Goal: Information Seeking & Learning: Compare options

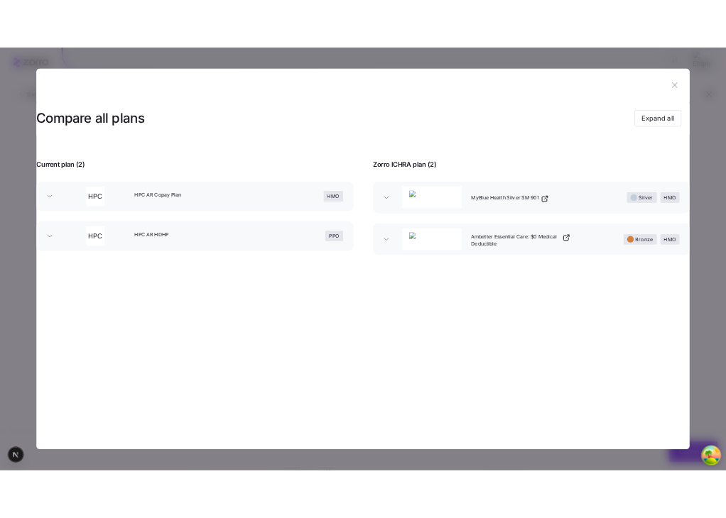
scroll to position [162, 0]
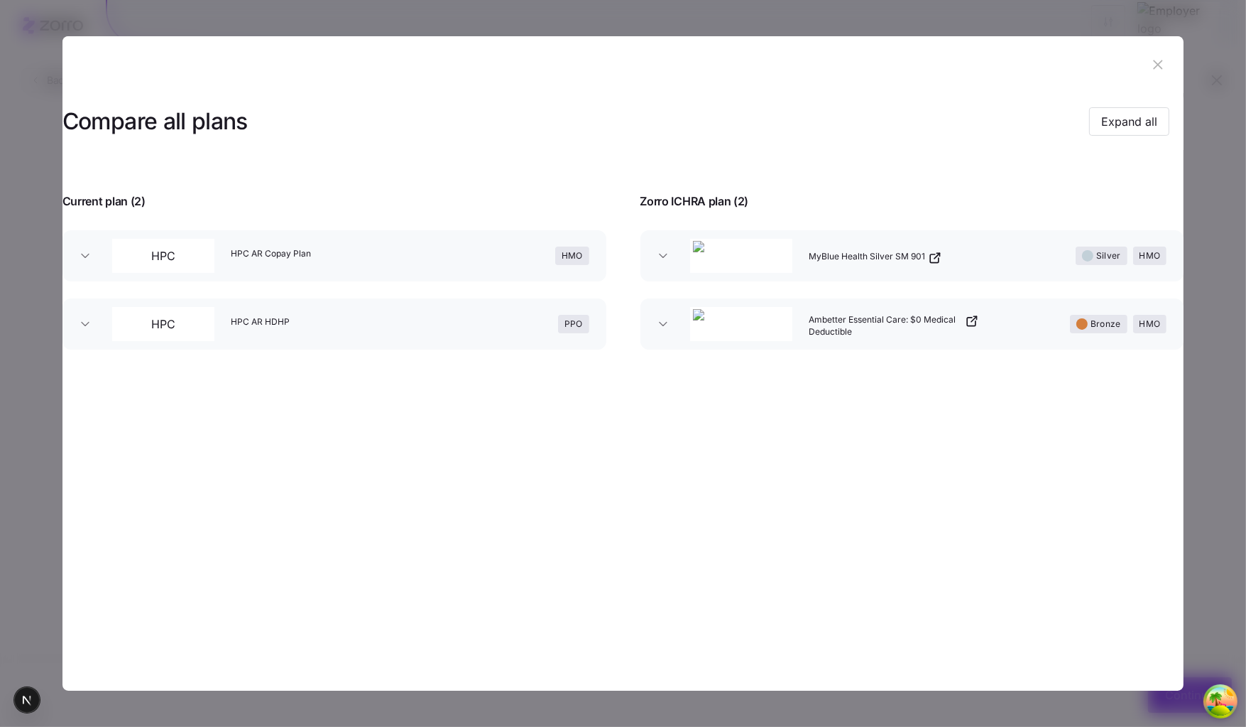
click at [474, 500] on section "Compare all plans Expand all Current plan ( 2 ) Zorro ICHRA plan ( 2 ) HPC HPC …" at bounding box center [624, 363] width 1122 height 654
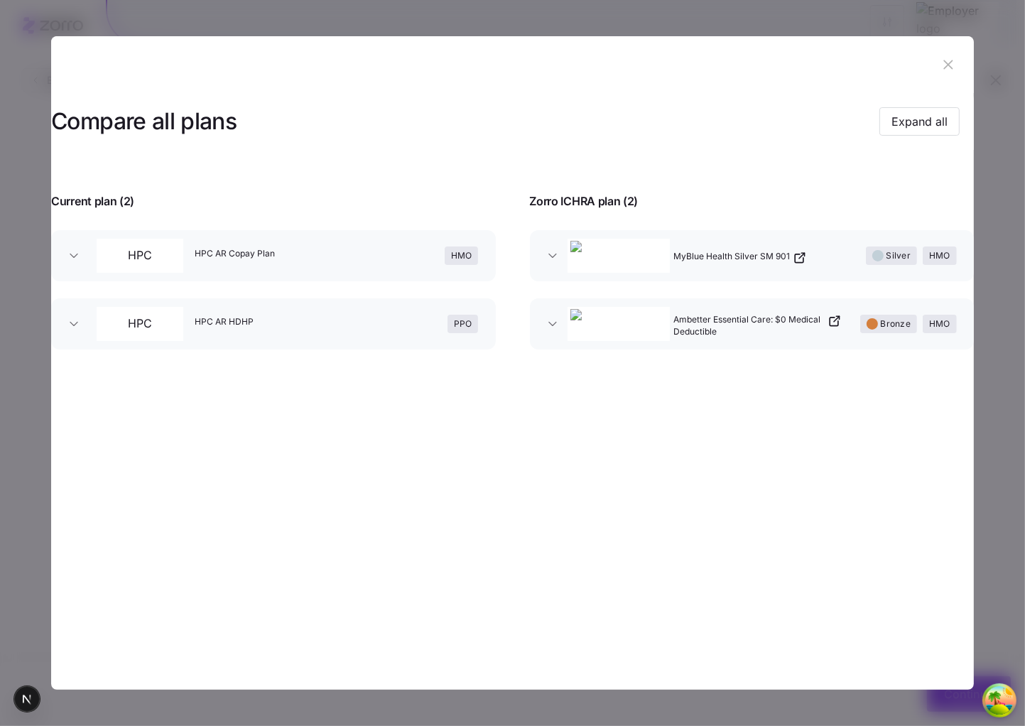
click at [947, 58] on icon "button" at bounding box center [948, 65] width 16 height 16
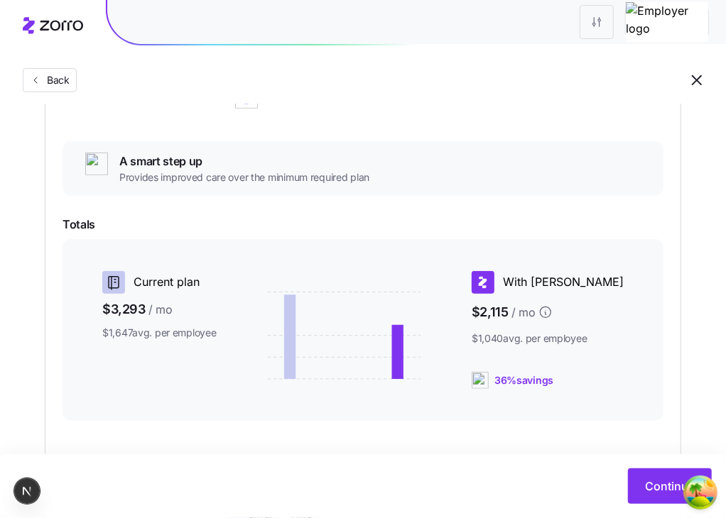
scroll to position [243, 0]
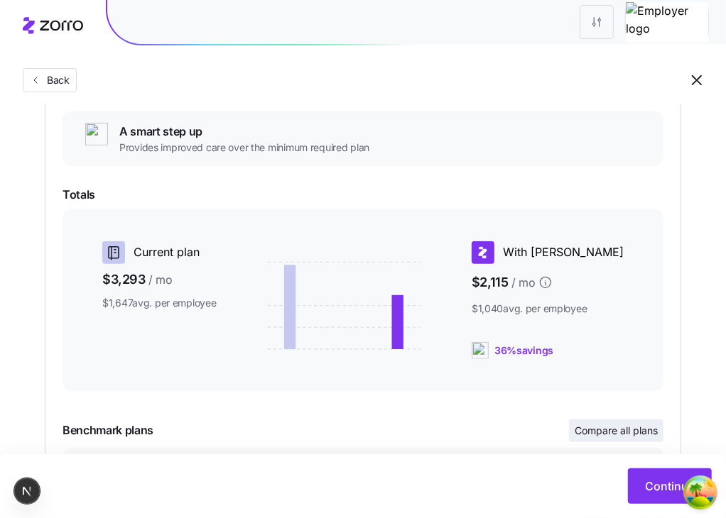
click at [629, 435] on span "Compare all plans" at bounding box center [616, 431] width 83 height 14
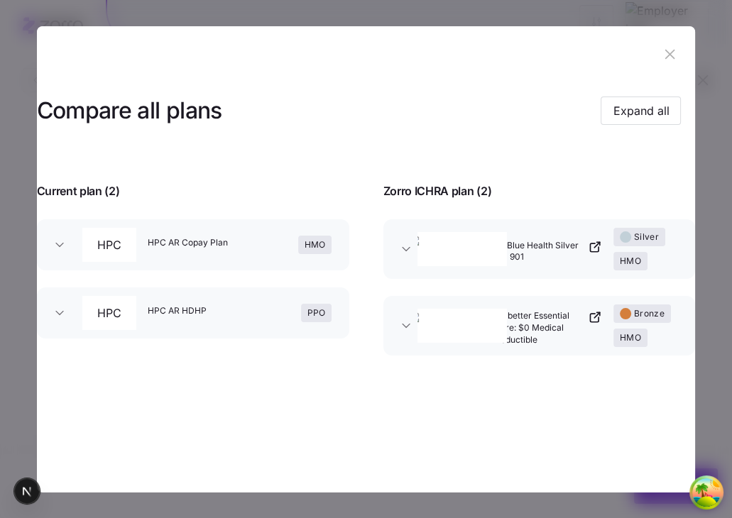
click at [677, 49] on icon "button" at bounding box center [670, 54] width 16 height 16
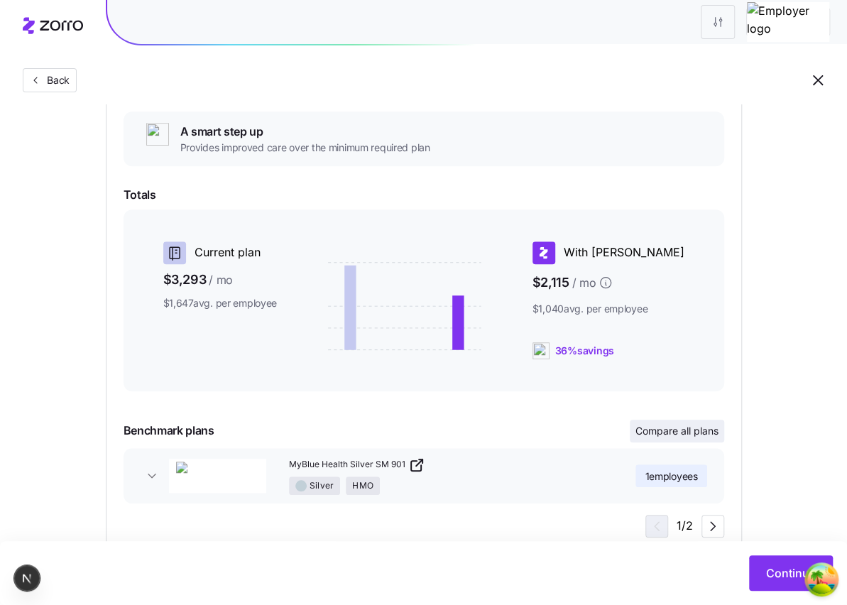
click at [665, 432] on span "Compare all plans" at bounding box center [677, 431] width 83 height 14
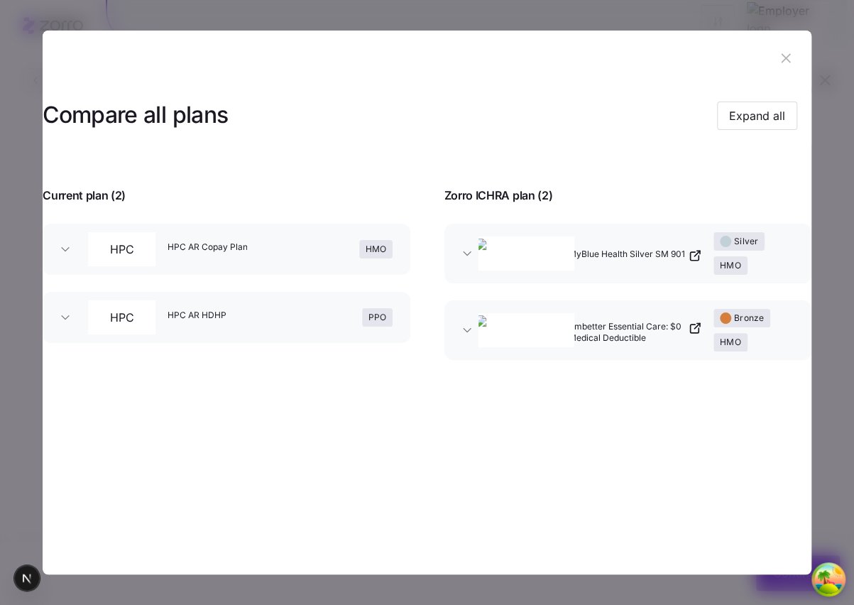
drag, startPoint x: 788, startPoint y: 212, endPoint x: 794, endPoint y: 192, distance: 21.6
click at [788, 211] on div "Compare all plans Expand all Current plan ( 2 ) Zorro ICHRA plan ( 2 ) HPC HPC …" at bounding box center [427, 232] width 769 height 290
click at [789, 54] on icon "button" at bounding box center [785, 58] width 9 height 9
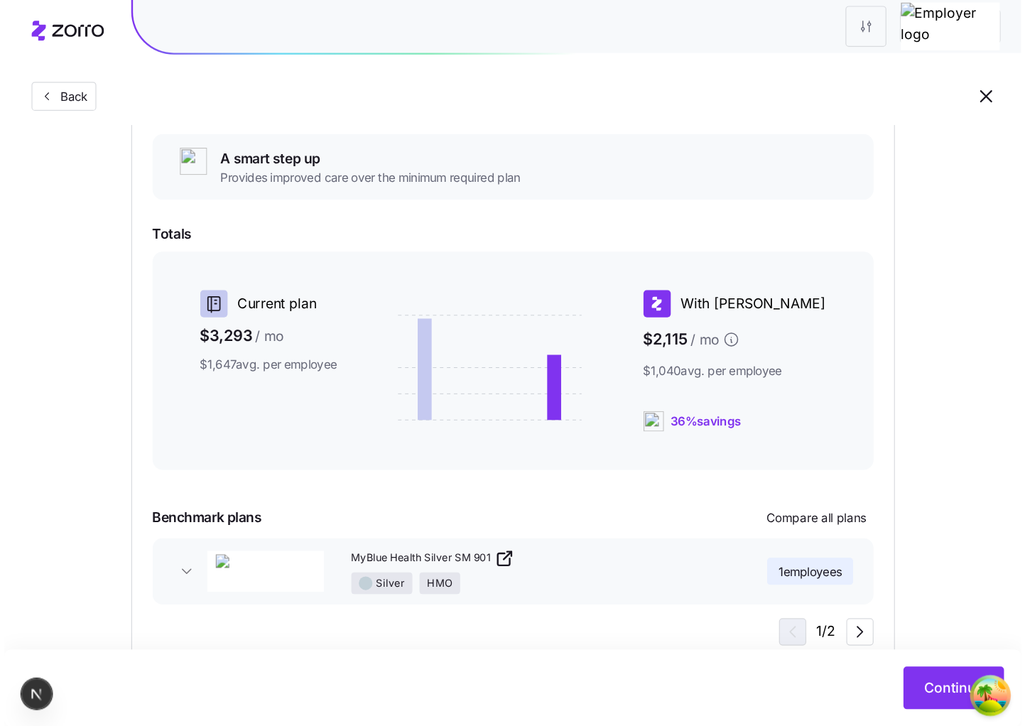
scroll to position [162, 0]
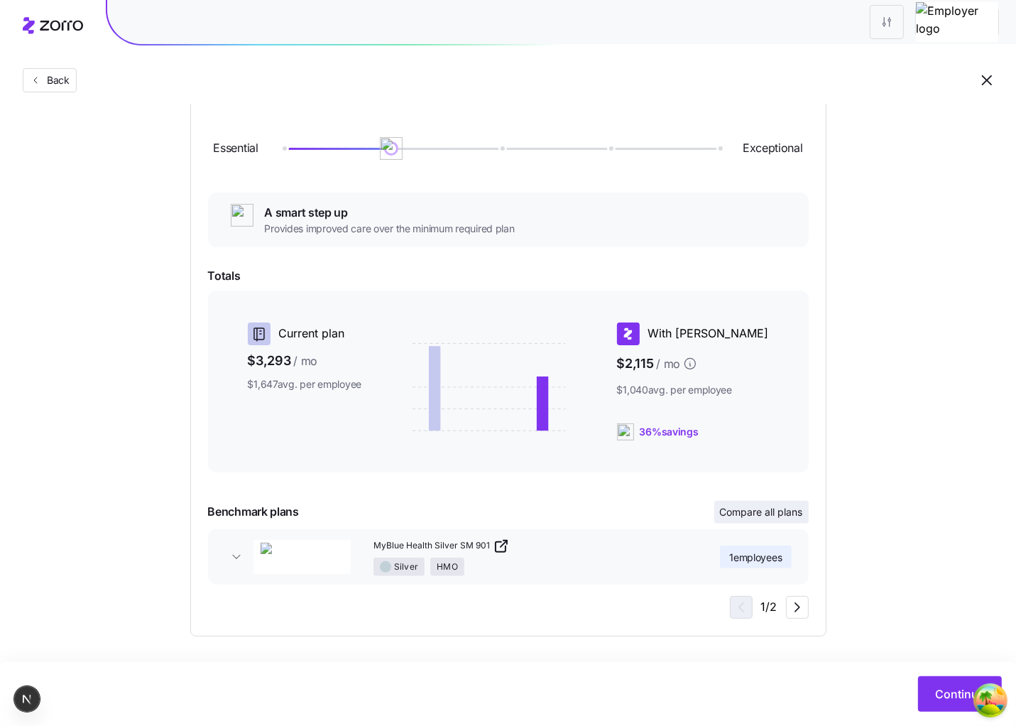
click at [793, 505] on span "Compare all plans" at bounding box center [761, 512] width 83 height 14
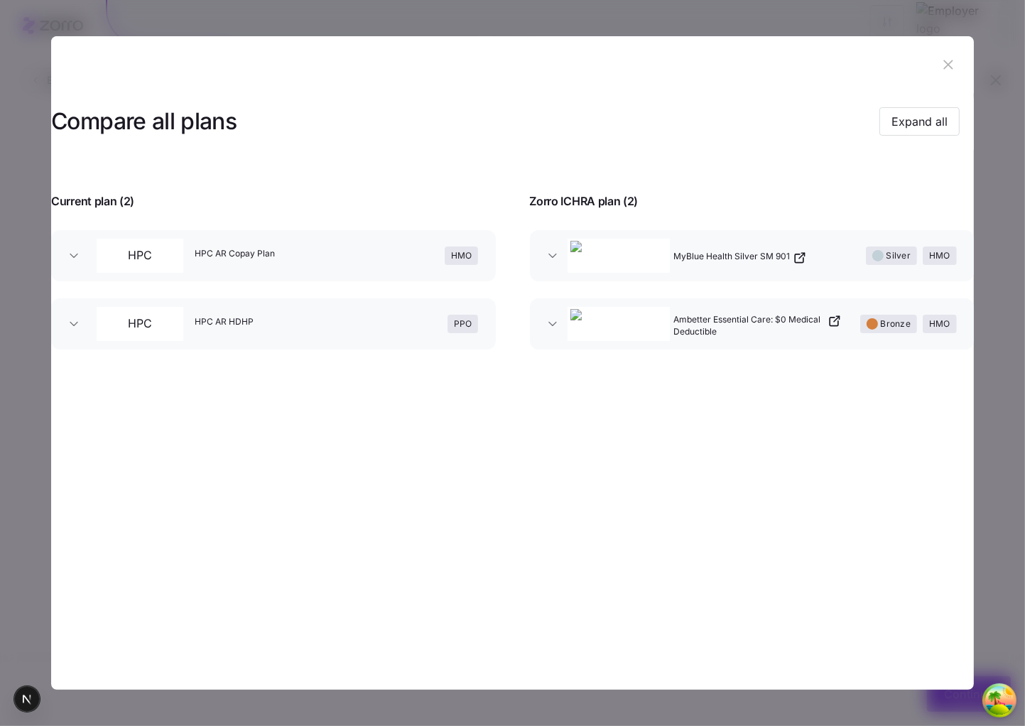
click at [950, 256] on div "Compare all plans Expand all Current plan ( 2 ) Zorro ICHRA plan ( 2 ) HPC HPC …" at bounding box center [512, 229] width 923 height 273
drag, startPoint x: 188, startPoint y: 123, endPoint x: 389, endPoint y: 116, distance: 201.8
click at [389, 116] on div "Compare all plans Expand all Current plan ( 2 ) Zorro ICHRA plan ( 2 ) HPC HPC …" at bounding box center [512, 229] width 923 height 273
click at [182, 120] on h3 "Compare all plans" at bounding box center [143, 122] width 185 height 32
drag, startPoint x: 331, startPoint y: 121, endPoint x: 75, endPoint y: 106, distance: 256.2
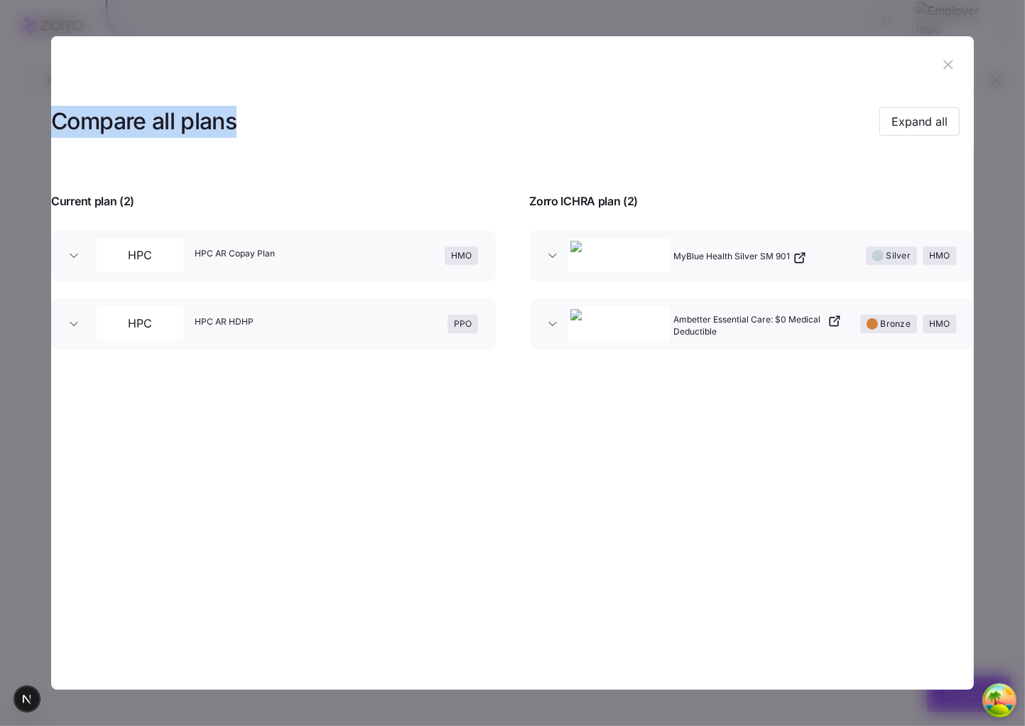
click at [75, 106] on div "Compare all plans Expand all Current plan ( 2 ) Zorro ICHRA plan ( 2 ) HPC HPC …" at bounding box center [512, 229] width 923 height 273
copy h3 "Compare all plans"
click at [612, 461] on section "Compare all plans Expand all Current plan ( 2 ) Zorro ICHRA plan ( 2 ) HPC HPC …" at bounding box center [512, 362] width 923 height 653
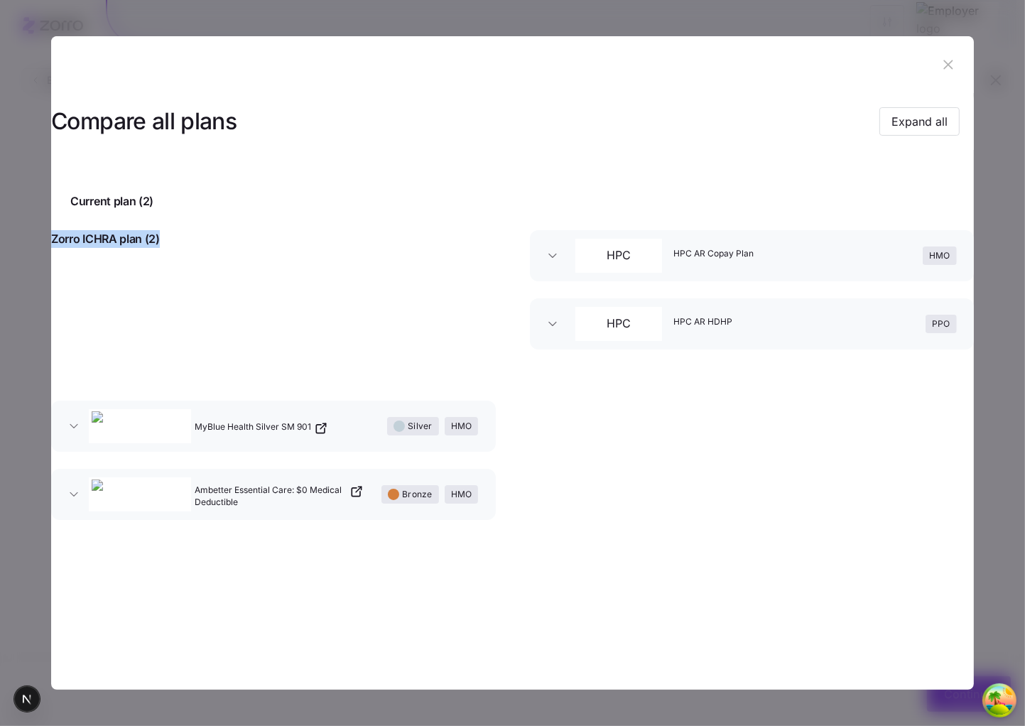
drag, startPoint x: 104, startPoint y: 267, endPoint x: 177, endPoint y: 320, distance: 90.1
click at [168, 317] on div "Compare all plans Expand all 123 Current plan ( 2 ) Zorro ICHRA plan ( 2 ) HPC …" at bounding box center [512, 315] width 923 height 444
click at [177, 320] on div "Zorro ICHRA plan ( 2 )" at bounding box center [273, 297] width 478 height 168
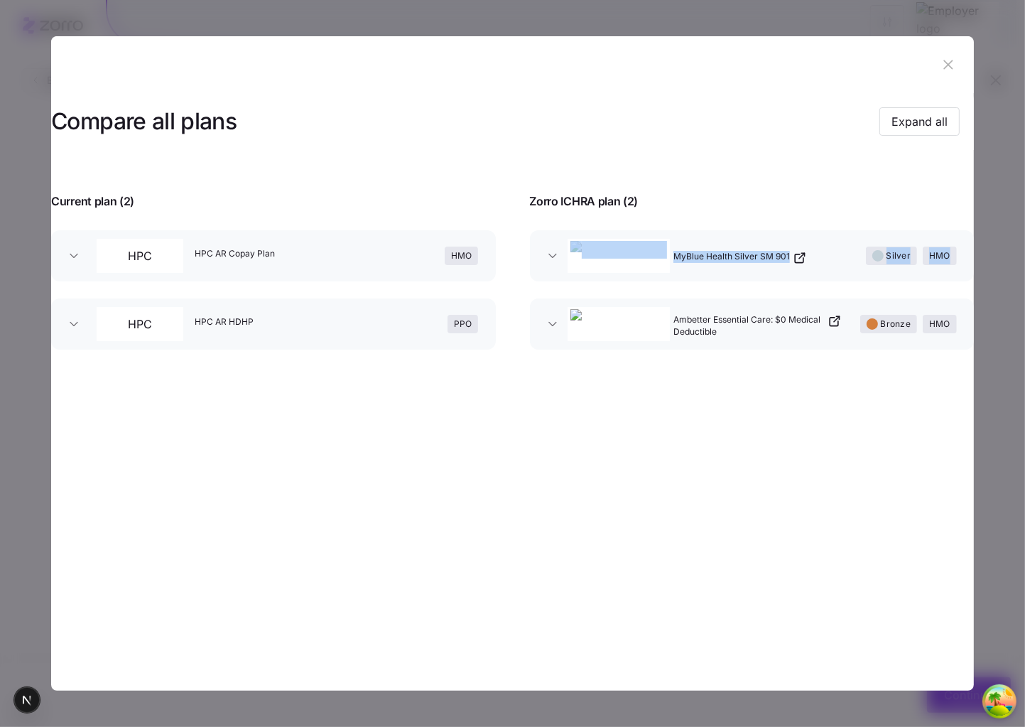
drag, startPoint x: 490, startPoint y: 453, endPoint x: 545, endPoint y: 444, distance: 56.2
click at [518, 366] on div "Compare all plans Expand all Current plan ( 2 ) Zorro ICHRA plan ( 2 ) HPC HPC …" at bounding box center [512, 229] width 923 height 273
click at [414, 261] on div "HMO" at bounding box center [426, 255] width 114 height 45
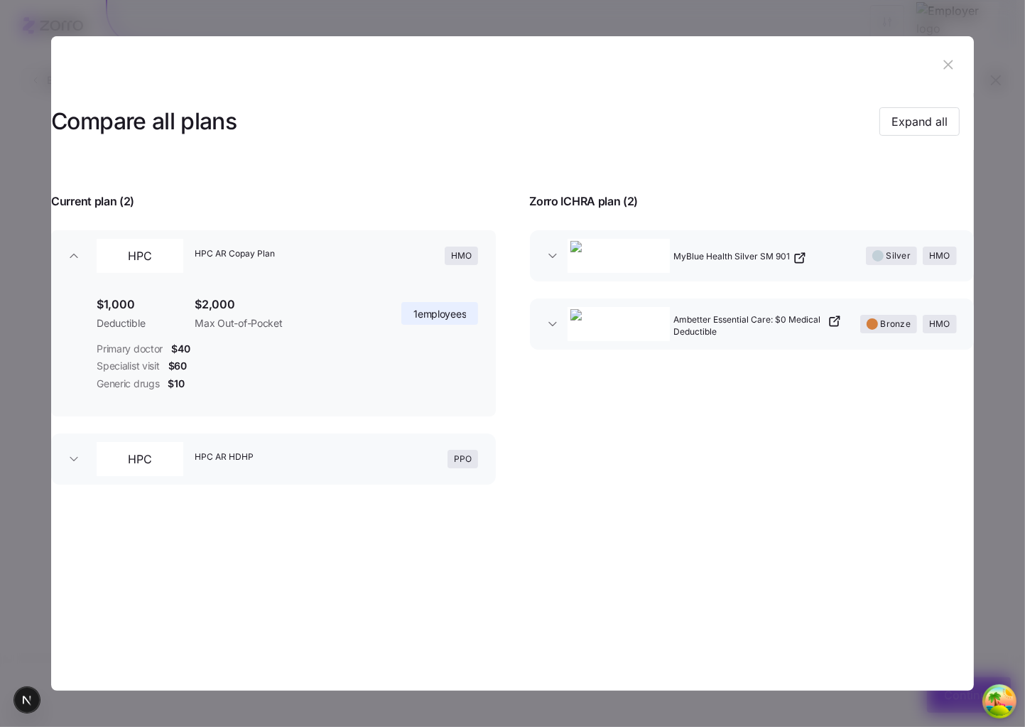
click at [552, 263] on icon "button" at bounding box center [552, 256] width 14 height 14
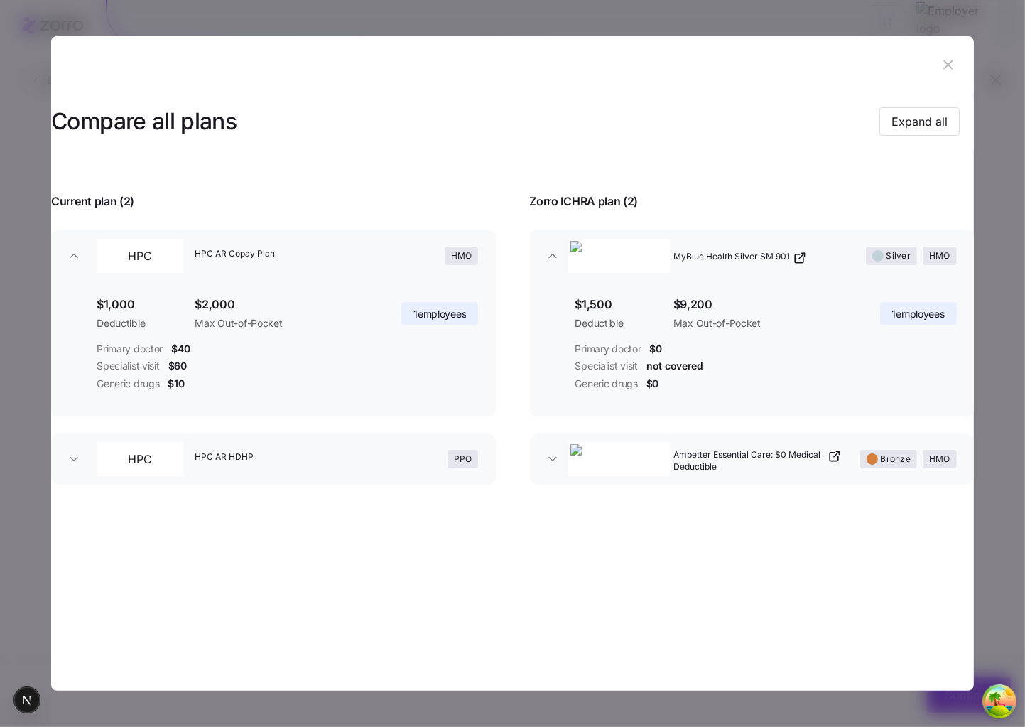
click at [549, 257] on icon "button" at bounding box center [552, 256] width 7 height 4
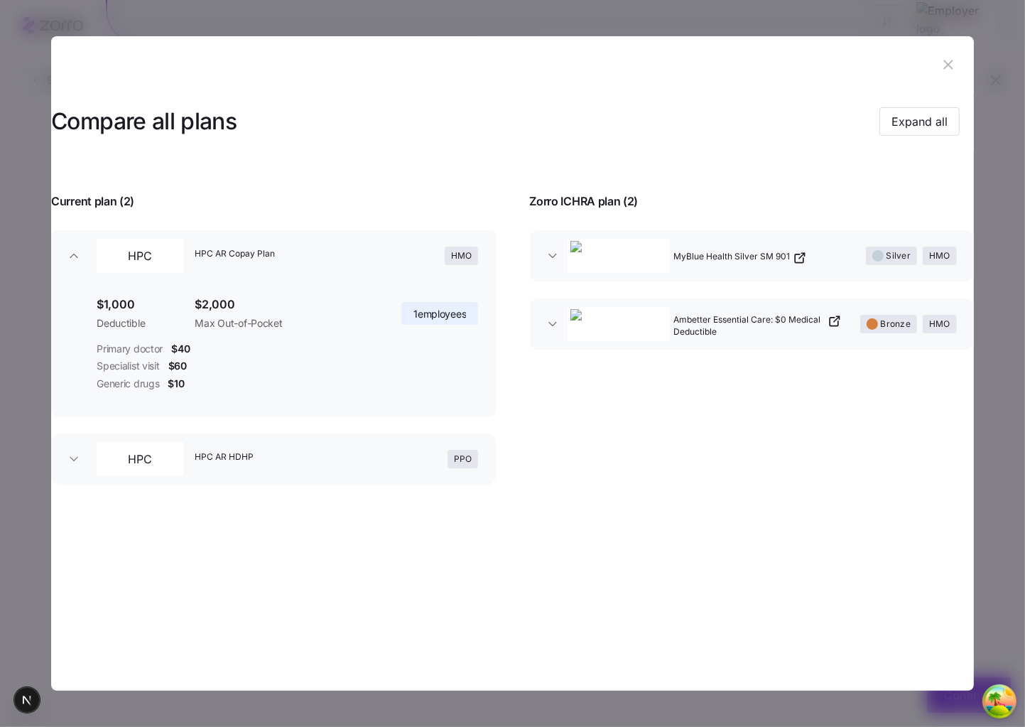
click at [548, 261] on icon "button" at bounding box center [552, 256] width 14 height 14
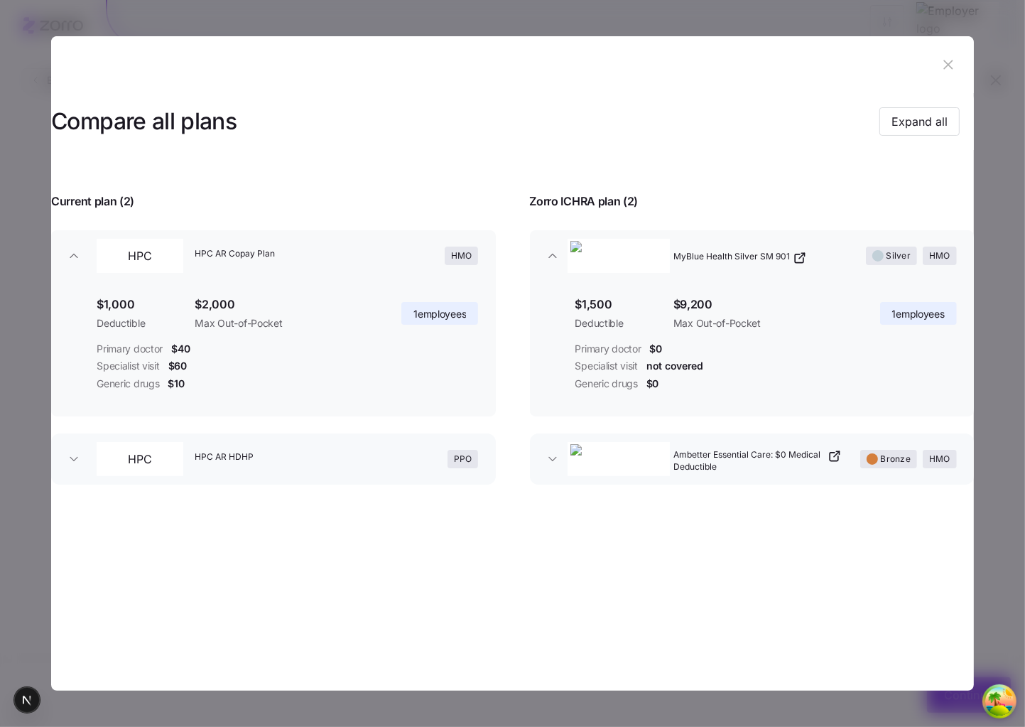
click at [548, 260] on icon "button" at bounding box center [552, 256] width 14 height 14
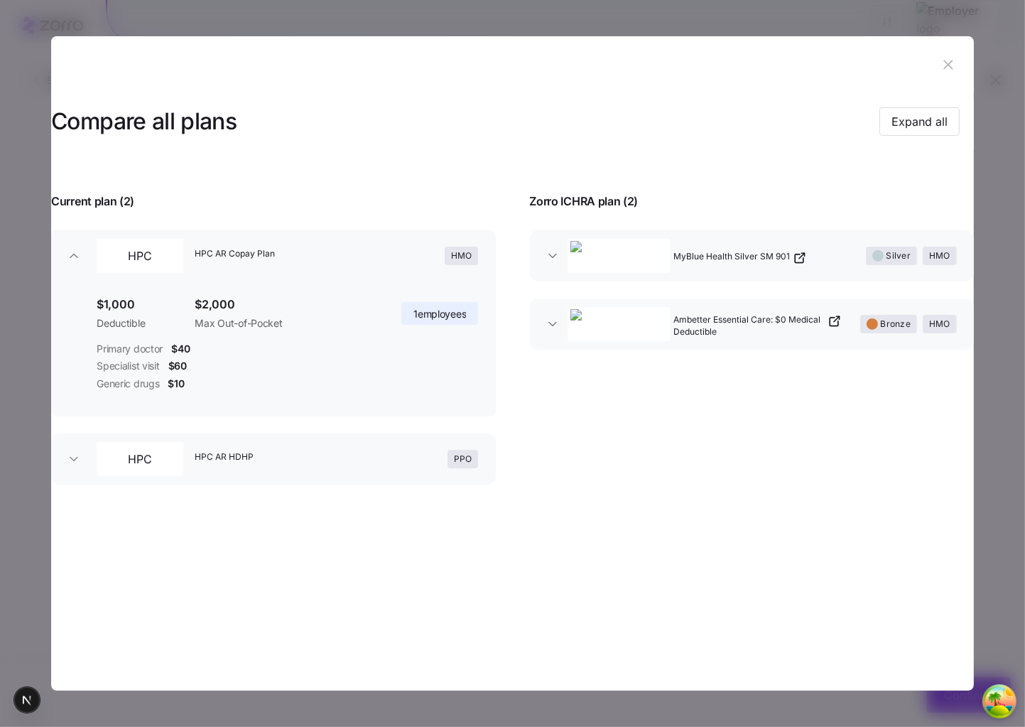
click at [161, 258] on span "HPC" at bounding box center [139, 255] width 41 height 23
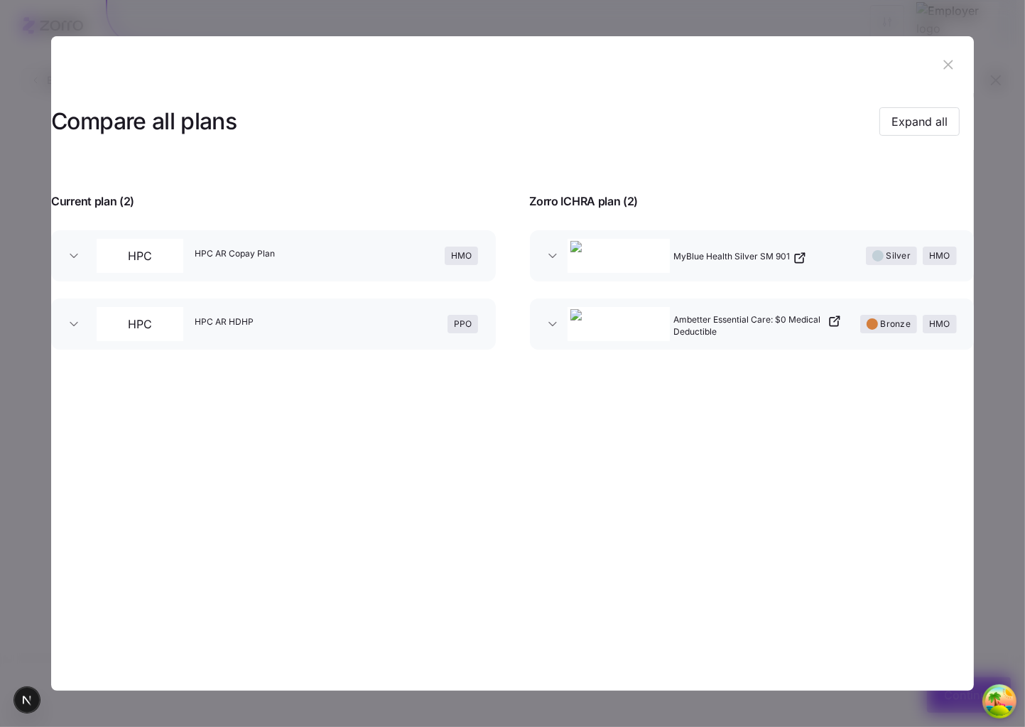
click at [957, 65] on button "button" at bounding box center [948, 64] width 23 height 23
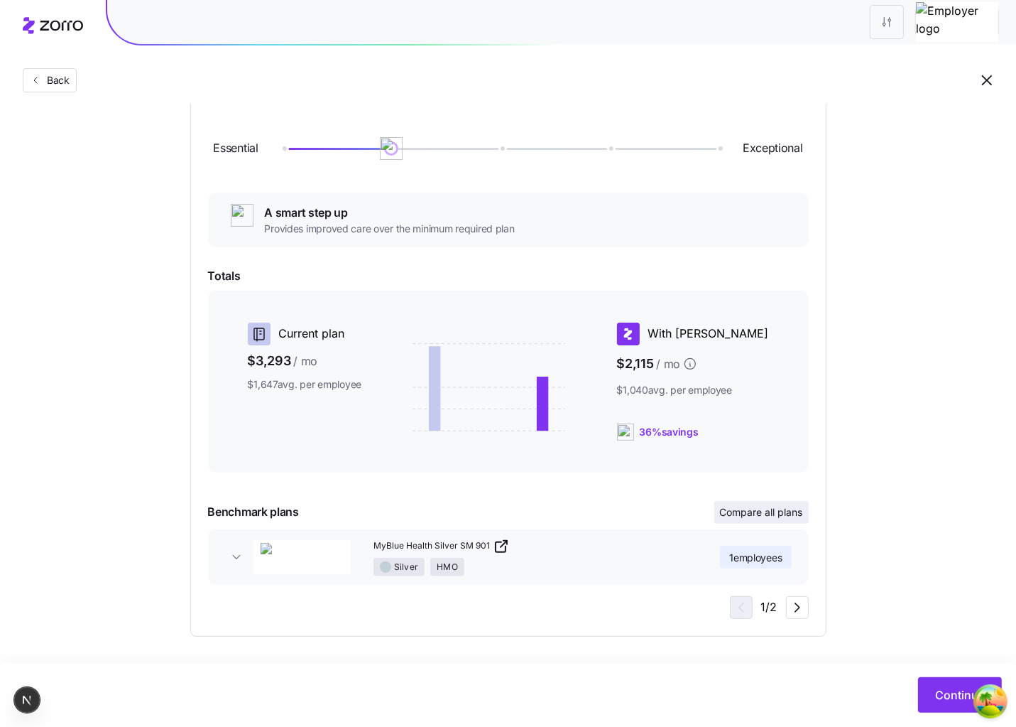
click at [764, 516] on span "Compare all plans" at bounding box center [761, 512] width 83 height 14
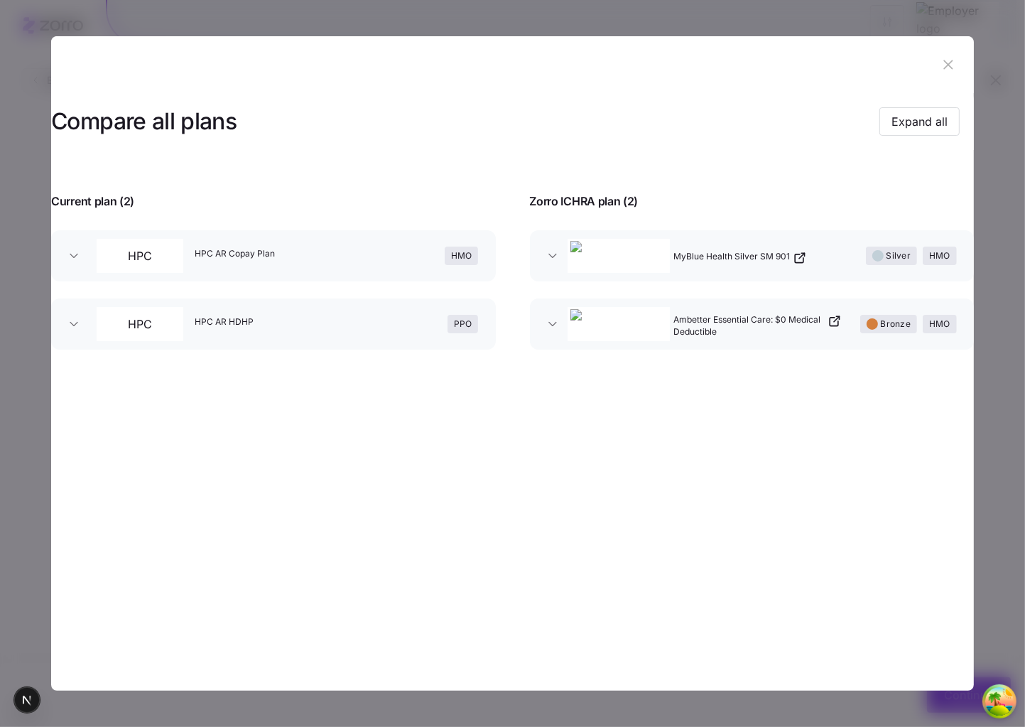
click at [944, 67] on icon "button" at bounding box center [948, 65] width 16 height 16
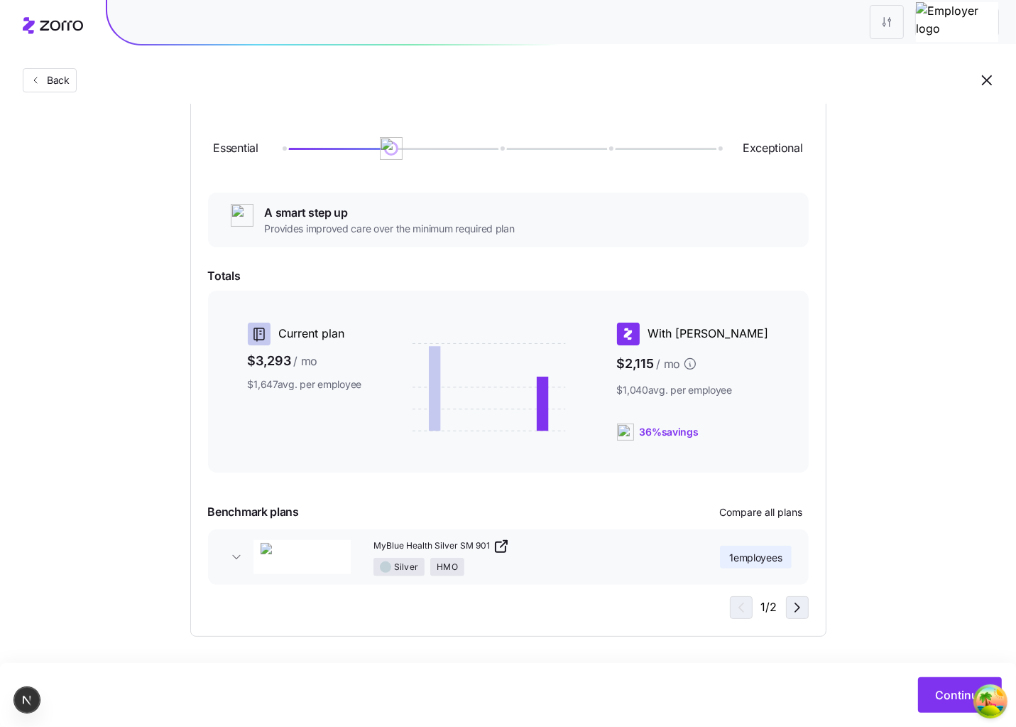
click at [793, 609] on icon "button" at bounding box center [797, 607] width 17 height 17
click at [741, 602] on icon "button" at bounding box center [739, 607] width 17 height 17
click at [798, 606] on icon "button" at bounding box center [797, 607] width 17 height 17
click at [759, 501] on button "Compare all plans" at bounding box center [761, 512] width 94 height 23
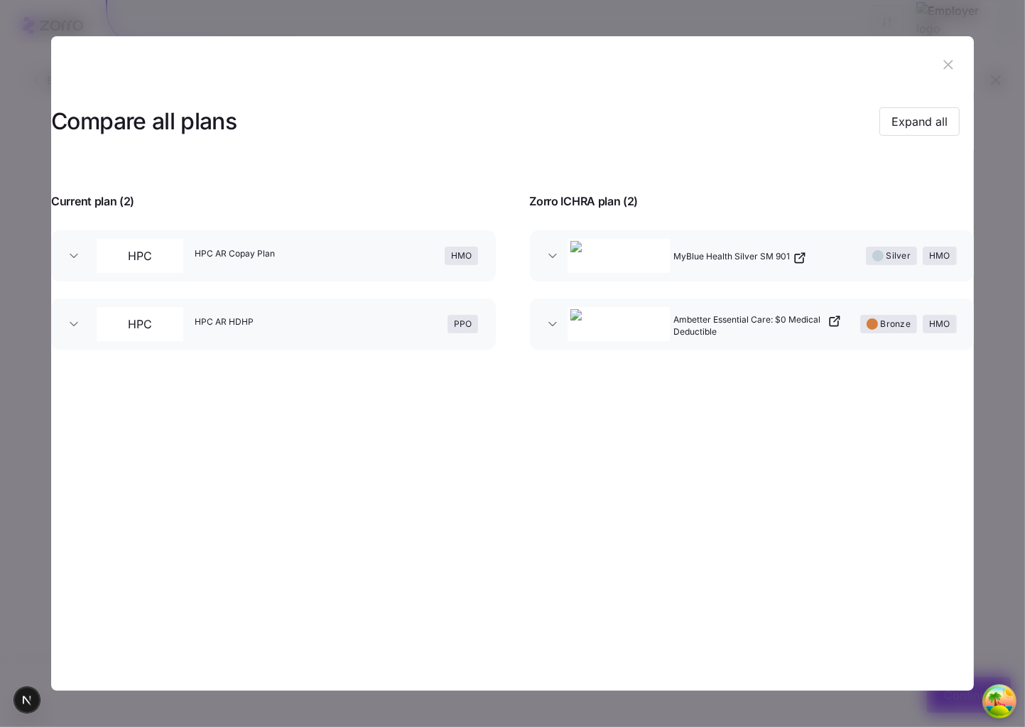
click at [650, 366] on div "Compare all plans Expand all Current plan ( 2 ) Zorro ICHRA plan ( 2 ) HPC HPC …" at bounding box center [512, 229] width 923 height 273
click at [940, 54] on button "button" at bounding box center [948, 64] width 23 height 23
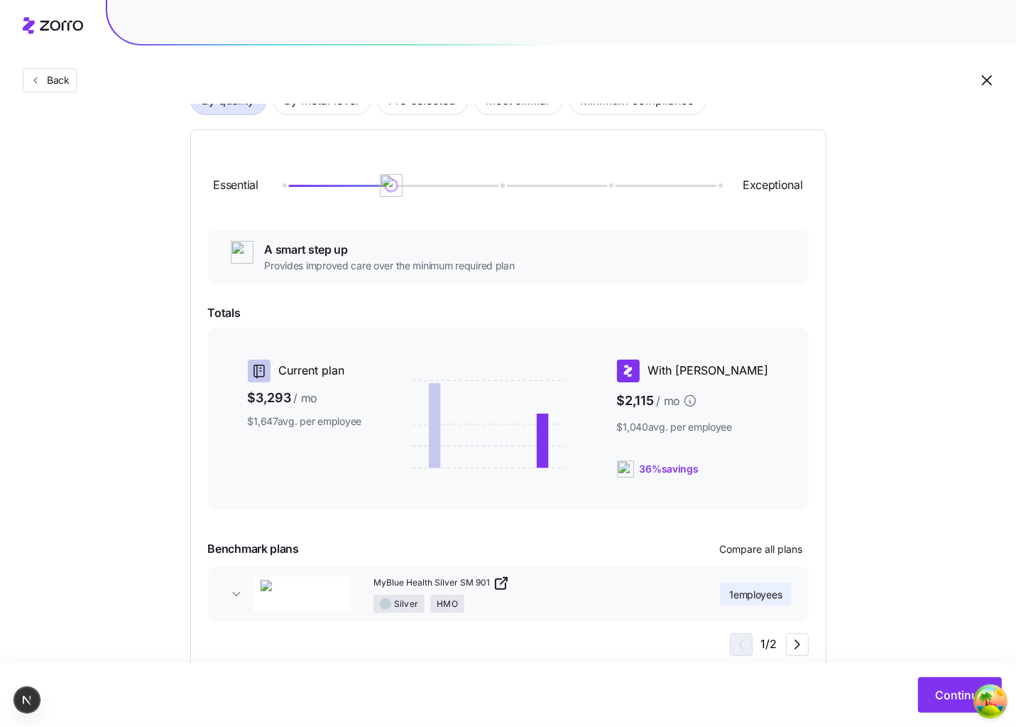
scroll to position [162, 0]
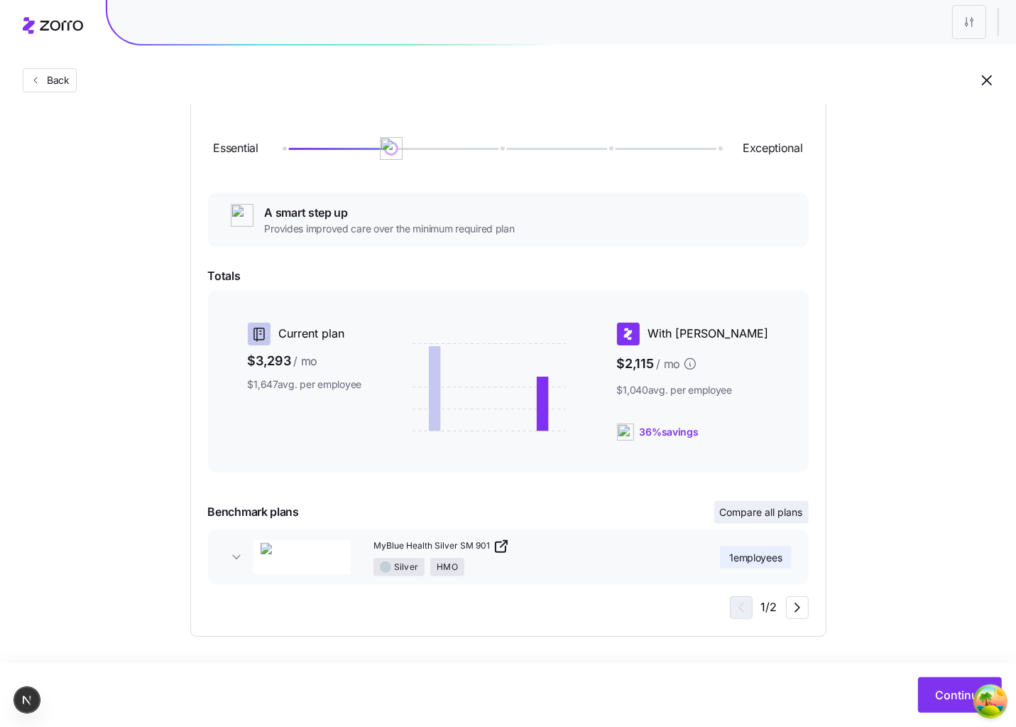
click at [748, 511] on span "Compare all plans" at bounding box center [761, 512] width 83 height 14
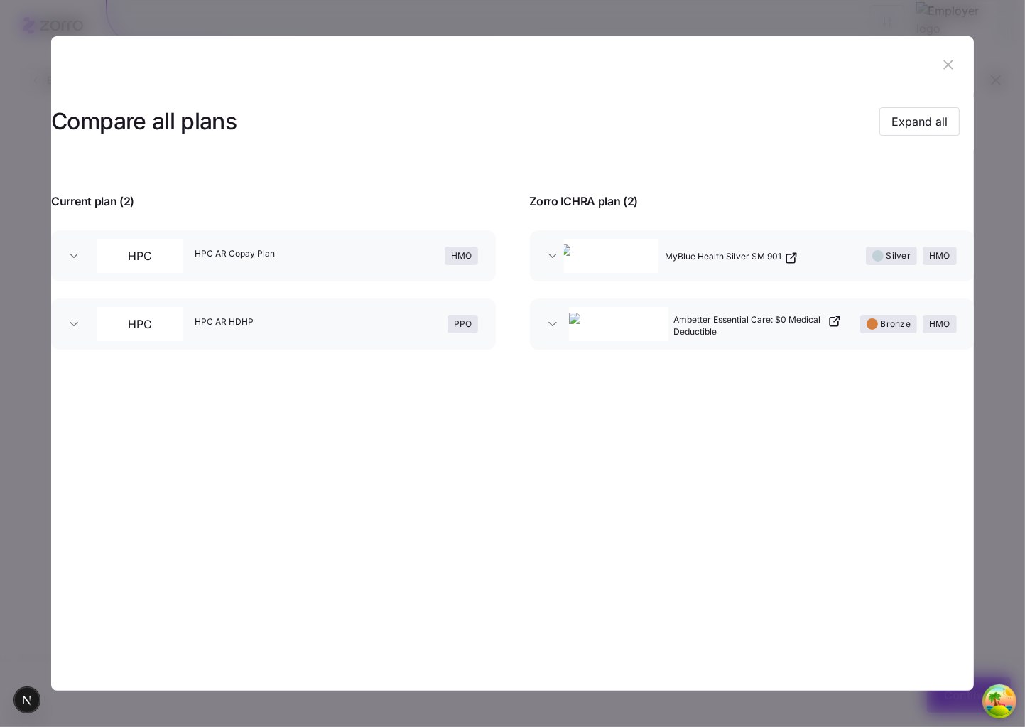
click at [948, 60] on icon "button" at bounding box center [948, 65] width 16 height 16
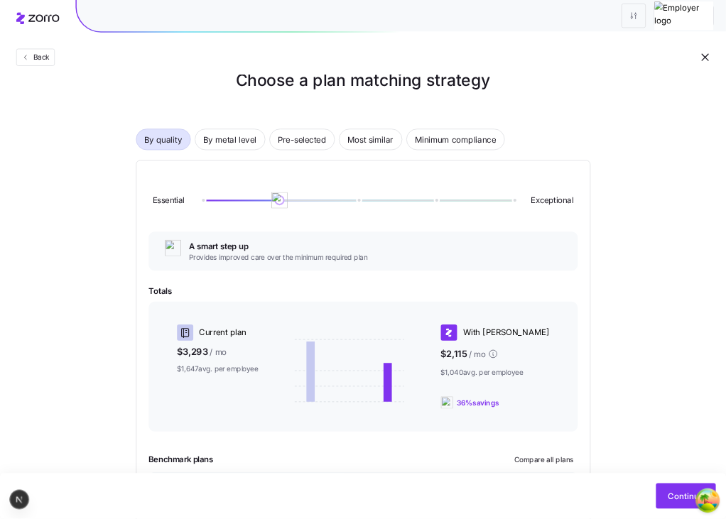
scroll to position [162, 0]
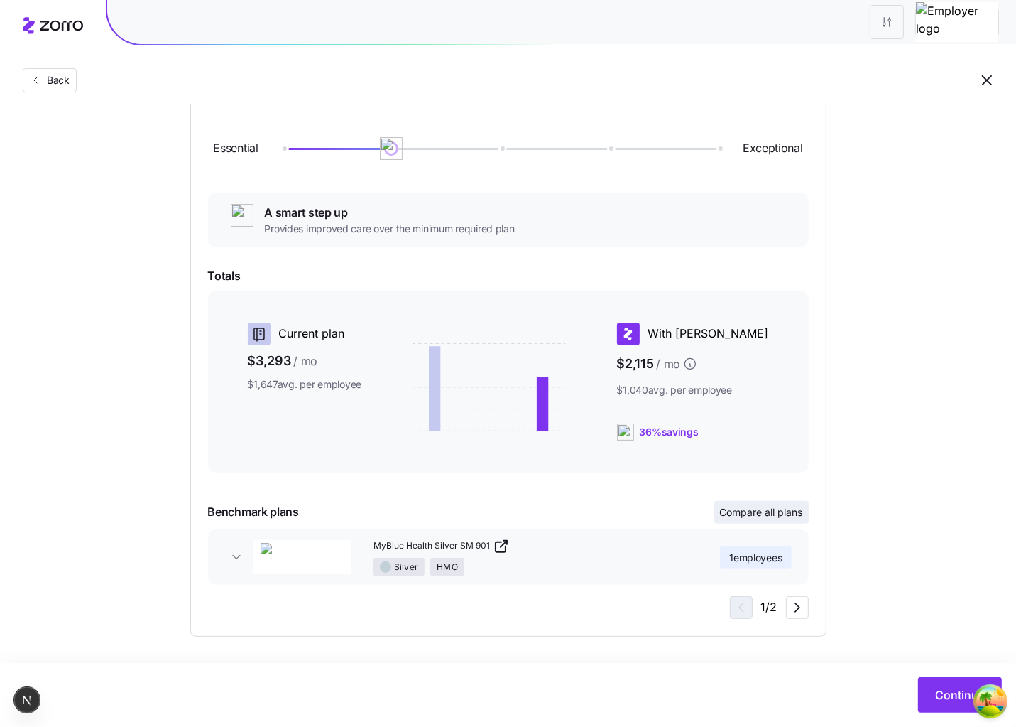
click at [793, 509] on span "Compare all plans" at bounding box center [761, 512] width 83 height 14
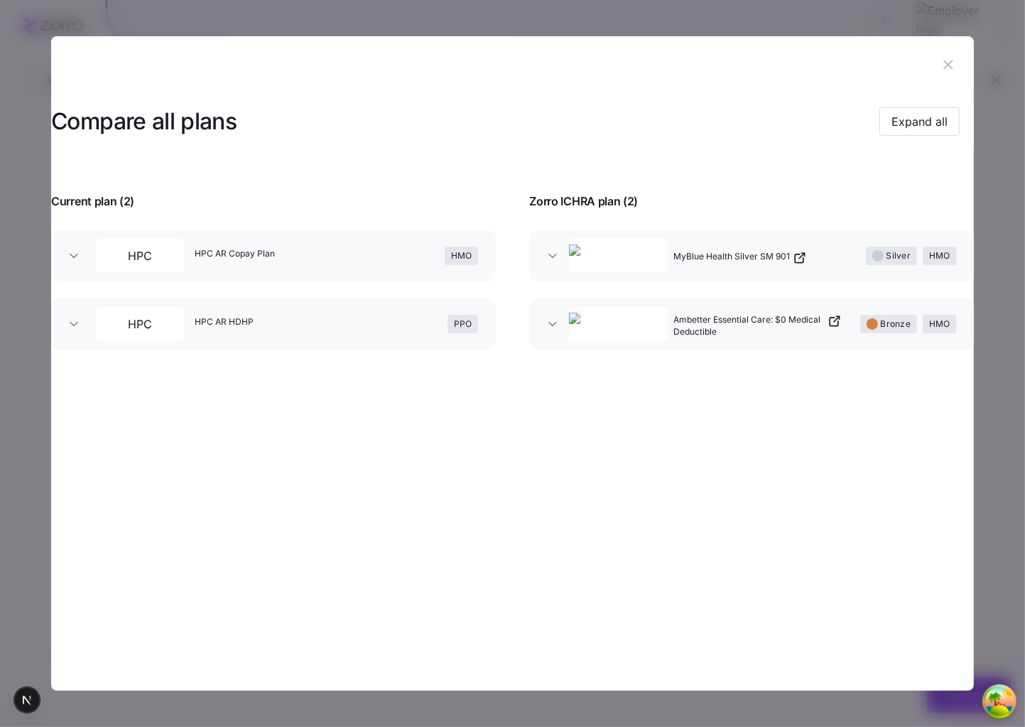
click at [952, 68] on icon "button" at bounding box center [947, 64] width 9 height 9
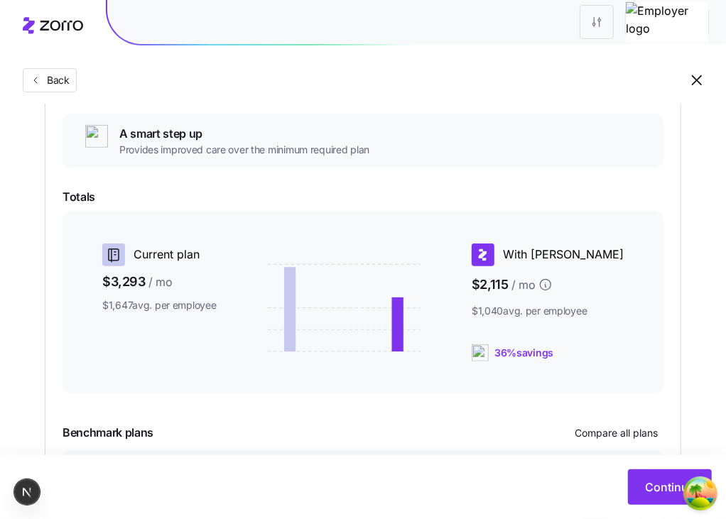
scroll to position [283, 0]
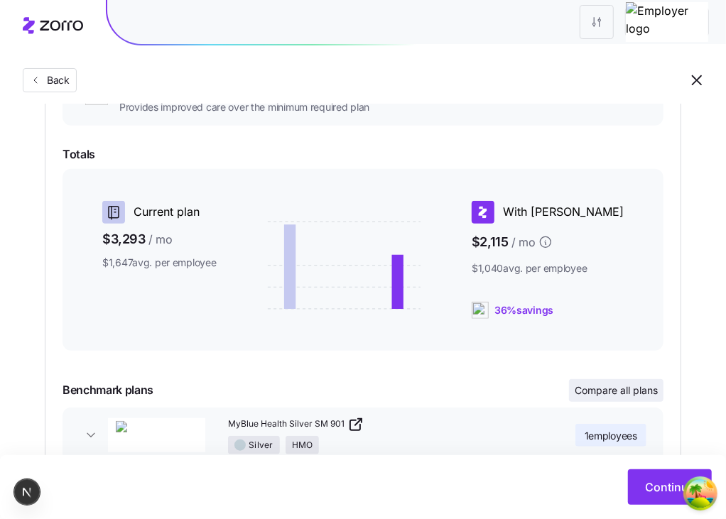
click at [591, 387] on span "Compare all plans" at bounding box center [616, 391] width 83 height 14
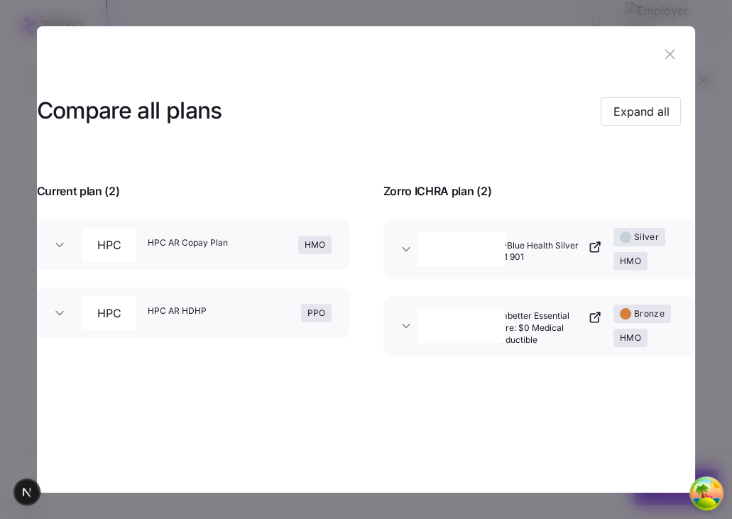
click at [671, 52] on icon "button" at bounding box center [669, 54] width 9 height 9
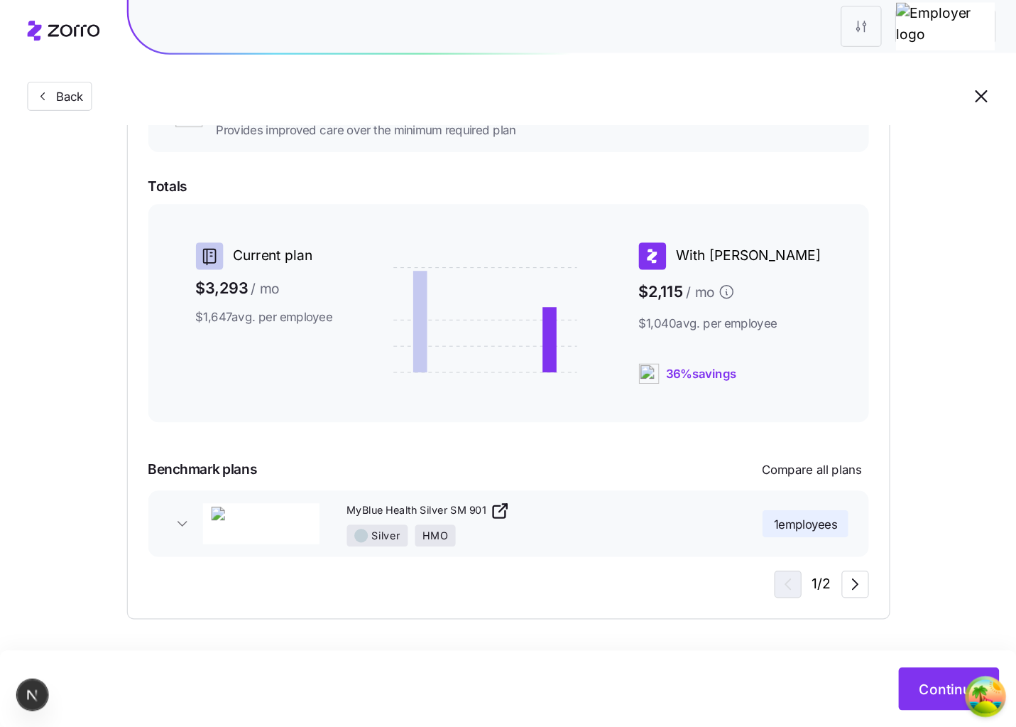
scroll to position [162, 0]
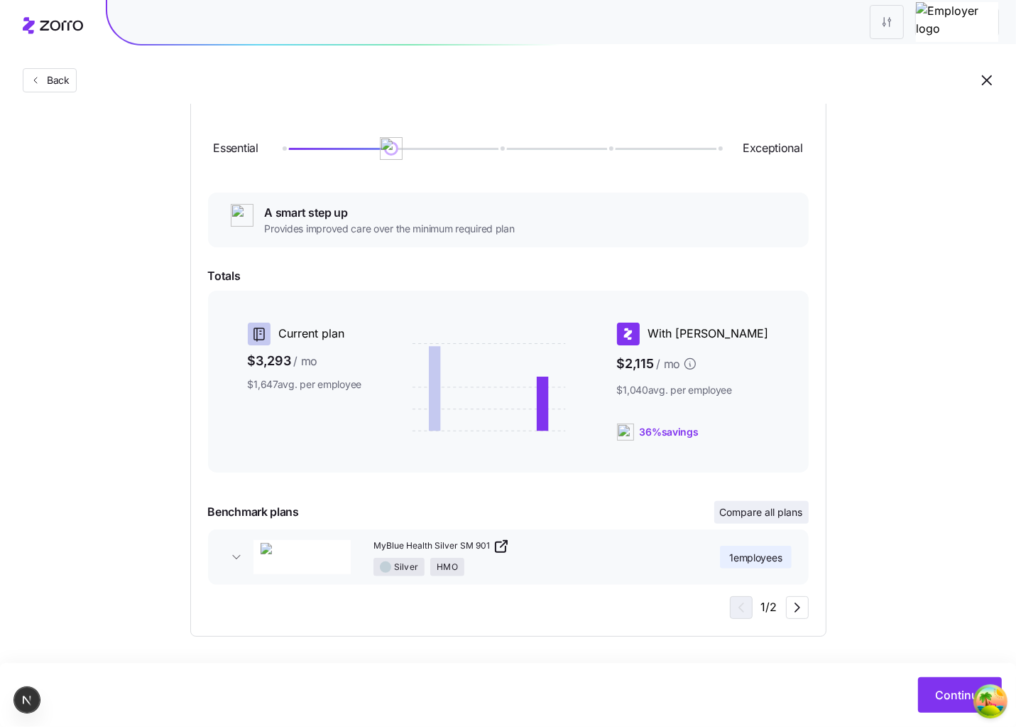
click at [743, 511] on span "Compare all plans" at bounding box center [761, 512] width 83 height 14
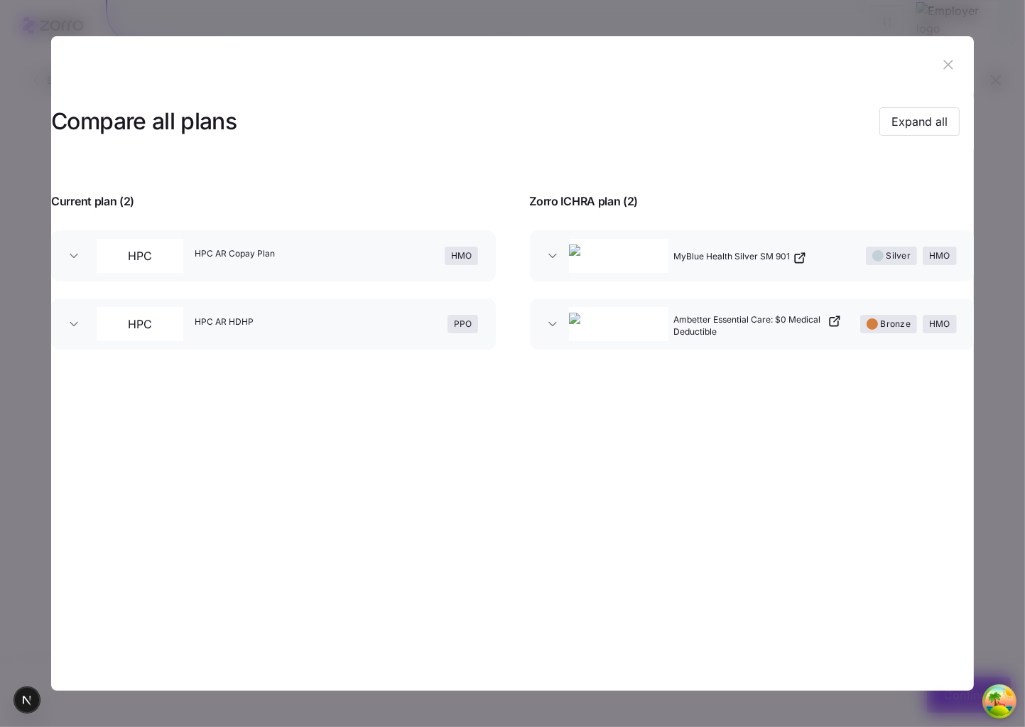
click at [958, 60] on button "button" at bounding box center [948, 64] width 23 height 23
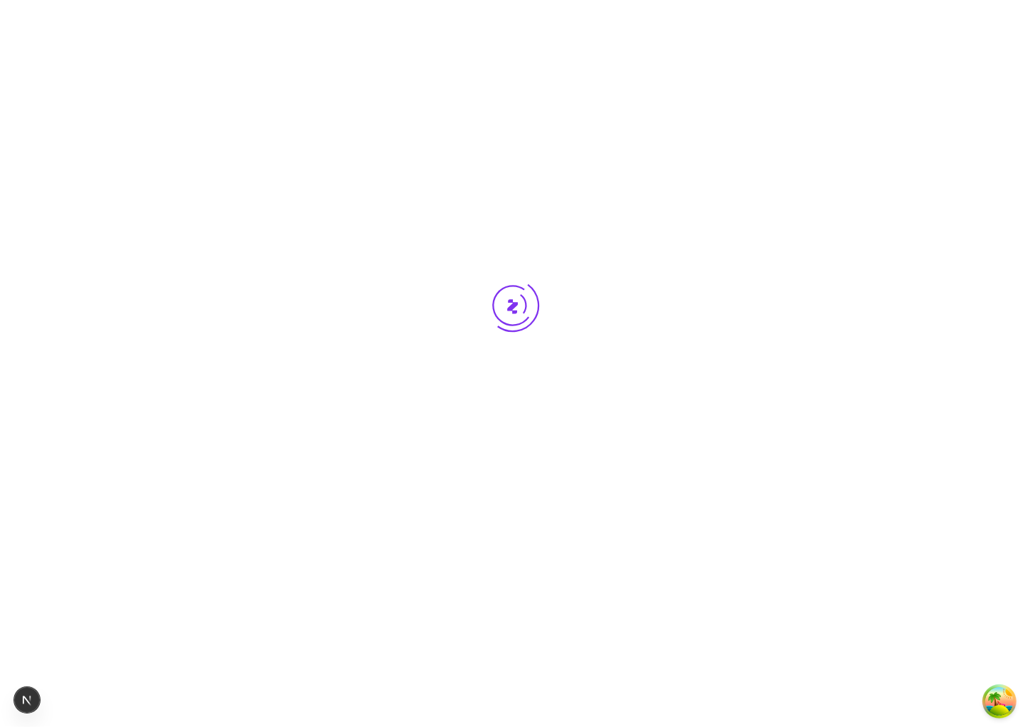
click at [494, 384] on div at bounding box center [512, 332] width 1025 height 664
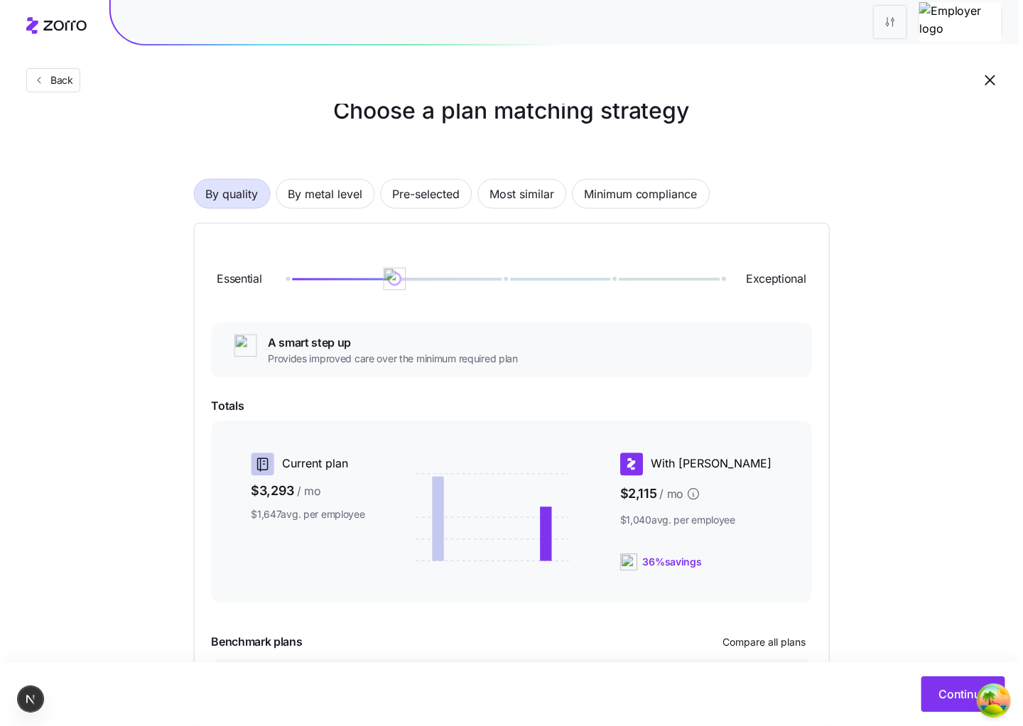
scroll to position [162, 0]
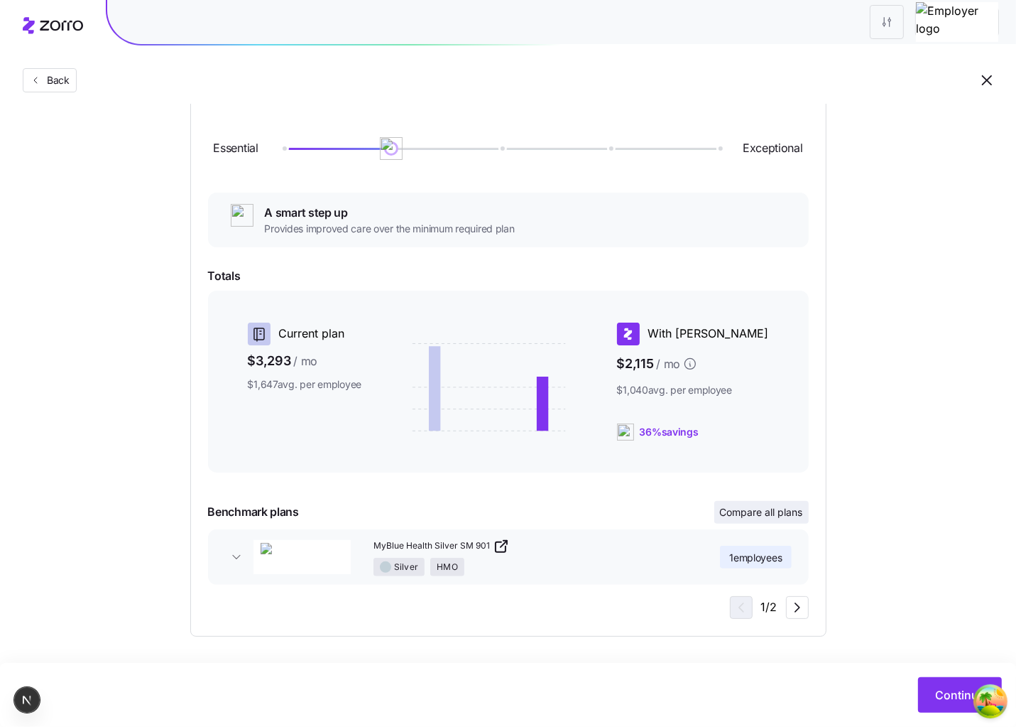
click at [763, 518] on span "Compare all plans" at bounding box center [761, 512] width 83 height 14
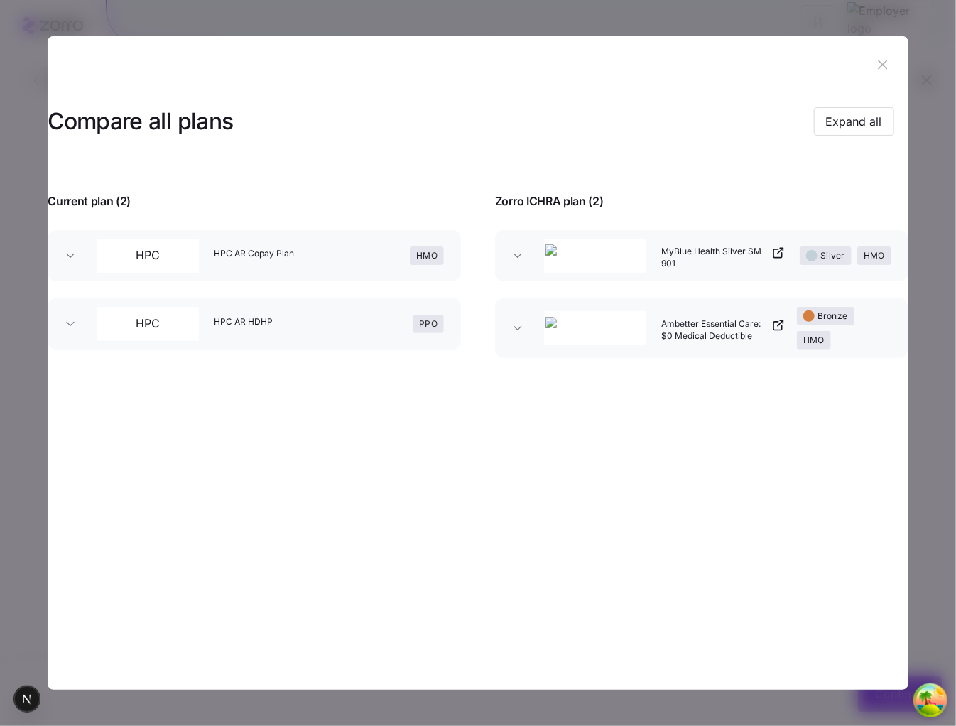
click at [880, 65] on icon "button" at bounding box center [883, 65] width 16 height 16
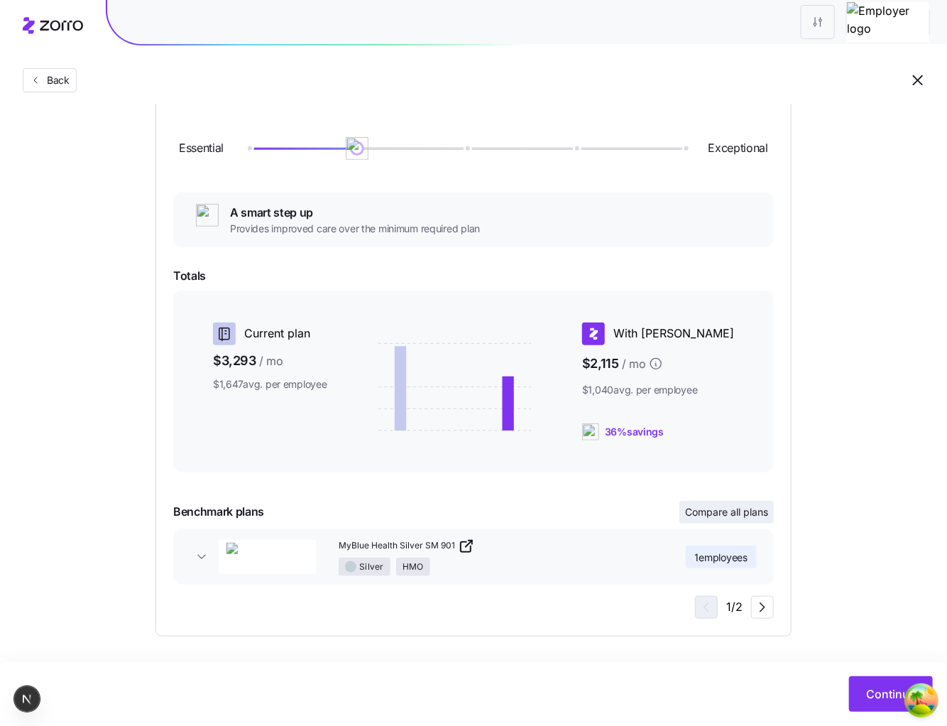
click at [719, 519] on button "Compare all plans" at bounding box center [727, 512] width 94 height 23
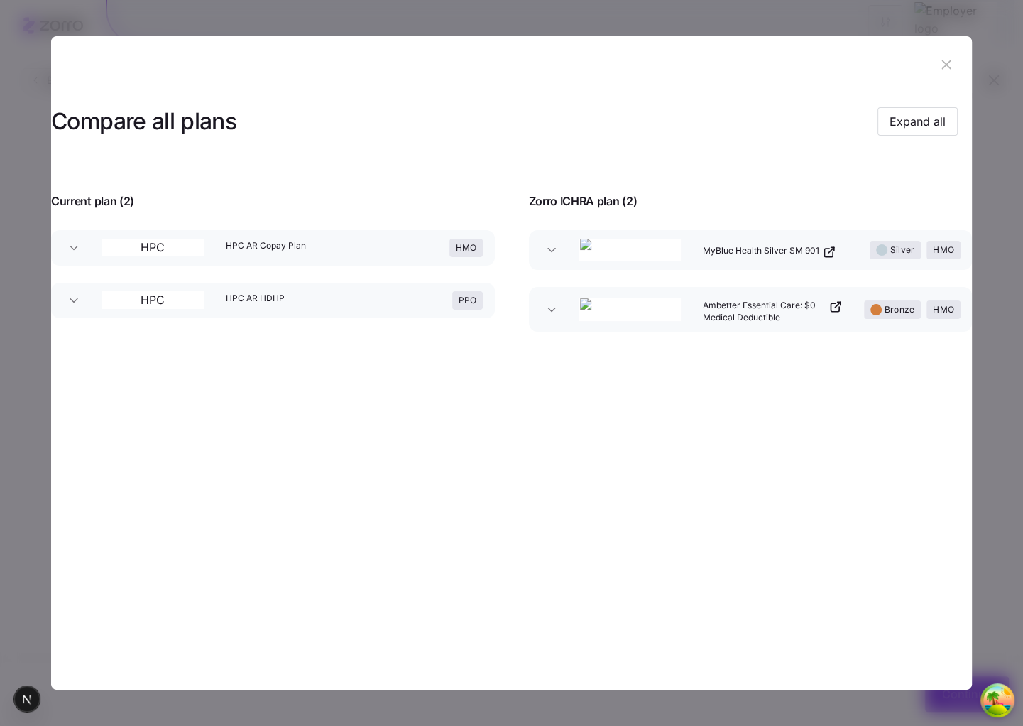
click at [790, 129] on div "Compare all plans Expand all" at bounding box center [504, 122] width 907 height 32
click at [940, 54] on button "button" at bounding box center [946, 64] width 23 height 23
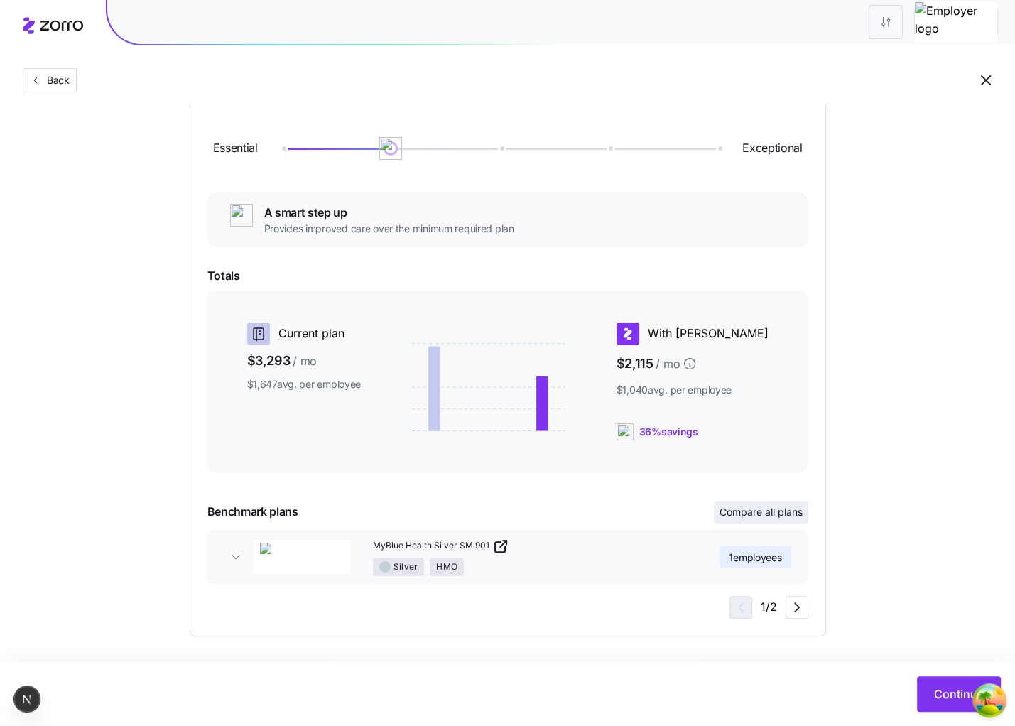
click at [766, 512] on span "Compare all plans" at bounding box center [760, 512] width 83 height 14
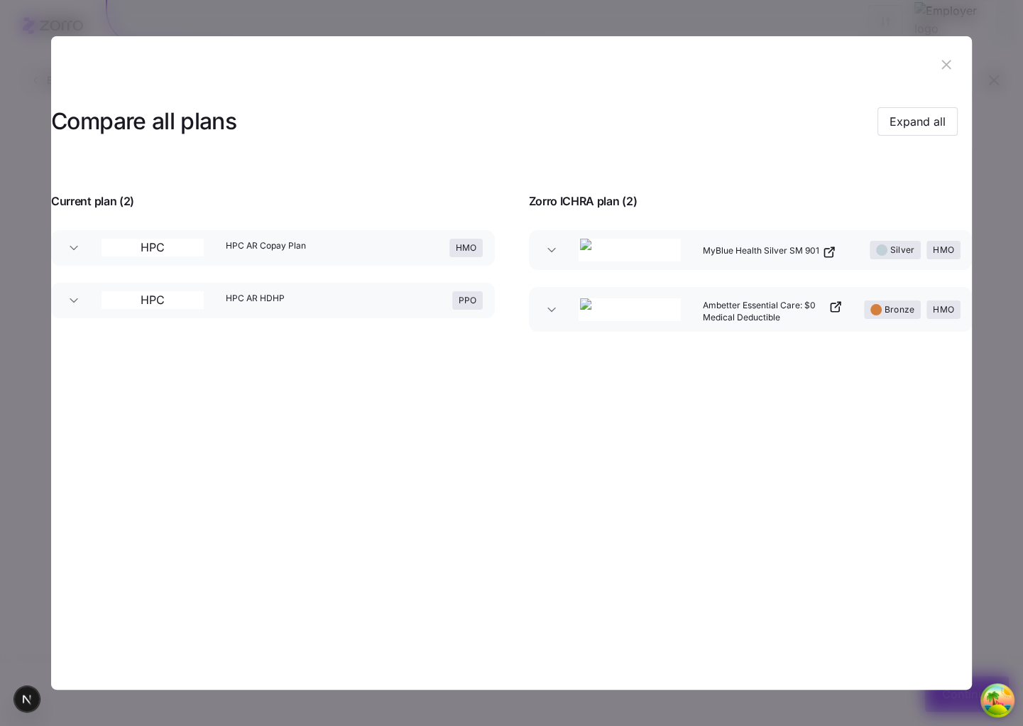
click at [81, 244] on icon "button" at bounding box center [74, 248] width 14 height 14
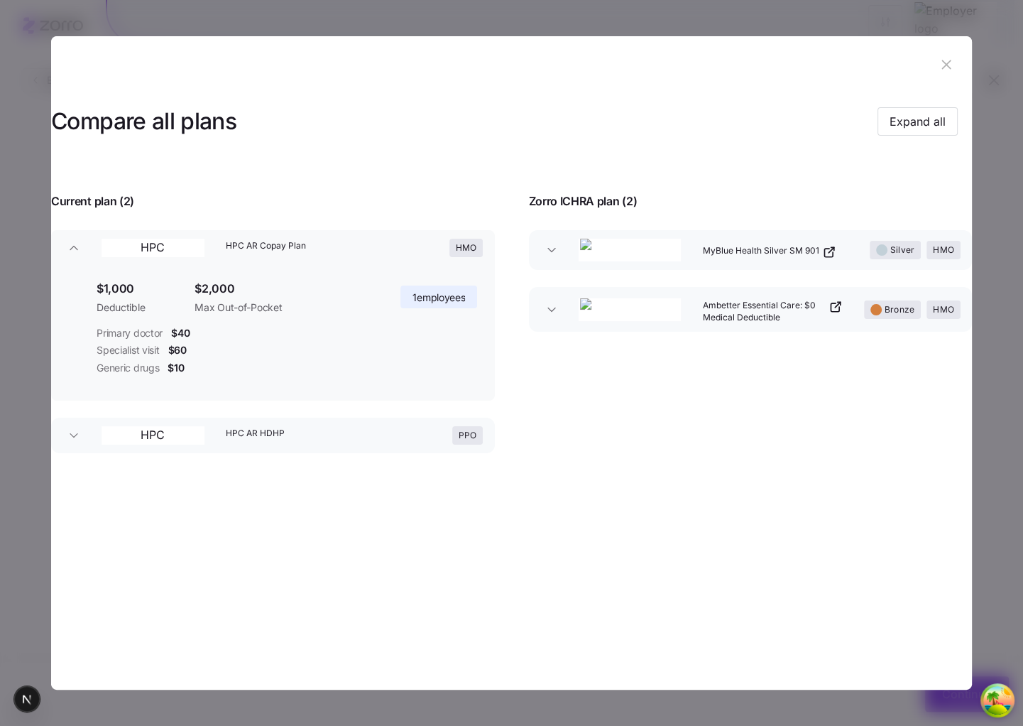
click at [81, 244] on icon "button" at bounding box center [74, 248] width 14 height 14
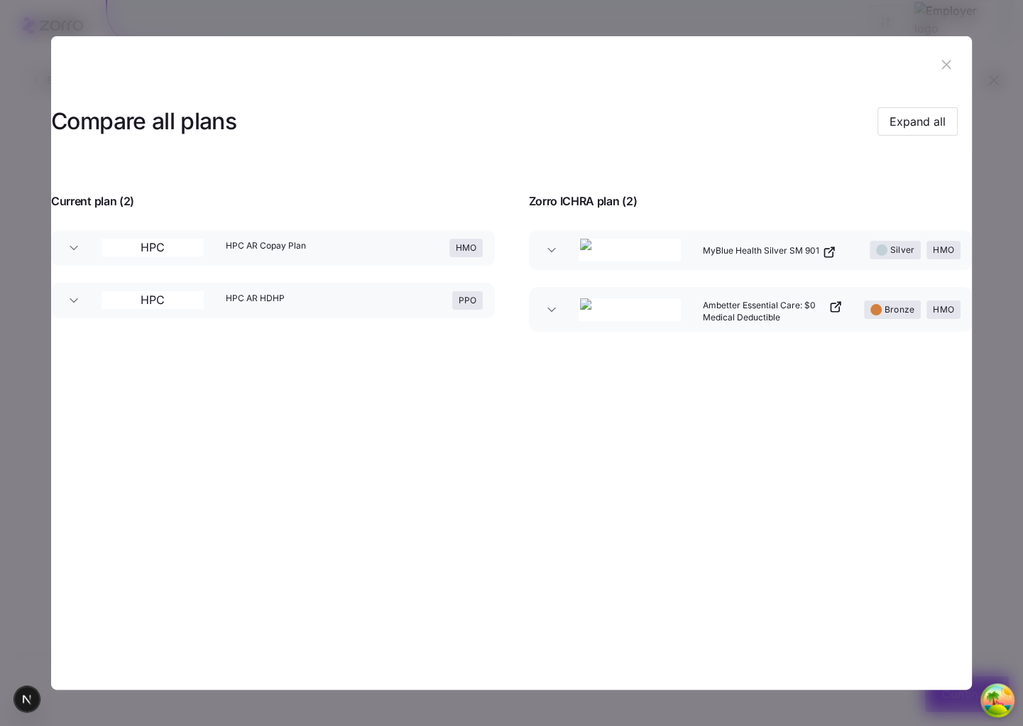
click at [543, 245] on button "MyBlue Health Silver SM 901 Silver HMO" at bounding box center [750, 250] width 443 height 40
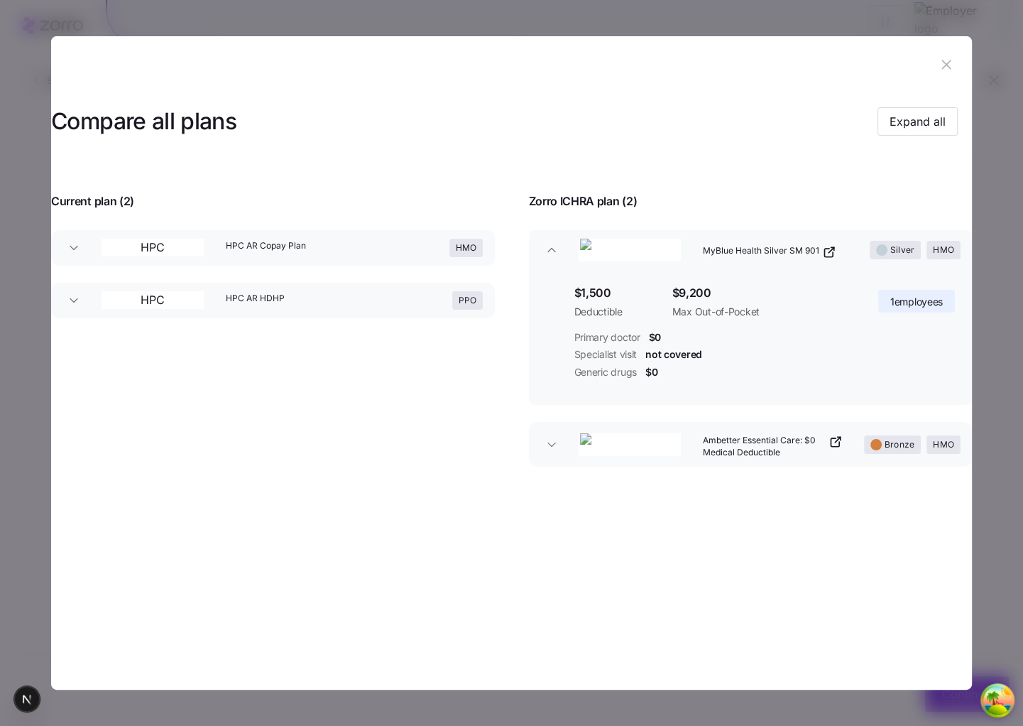
click at [543, 249] on button "MyBlue Health Silver SM 901 Silver HMO" at bounding box center [750, 250] width 443 height 40
